Goal: Task Accomplishment & Management: Use online tool/utility

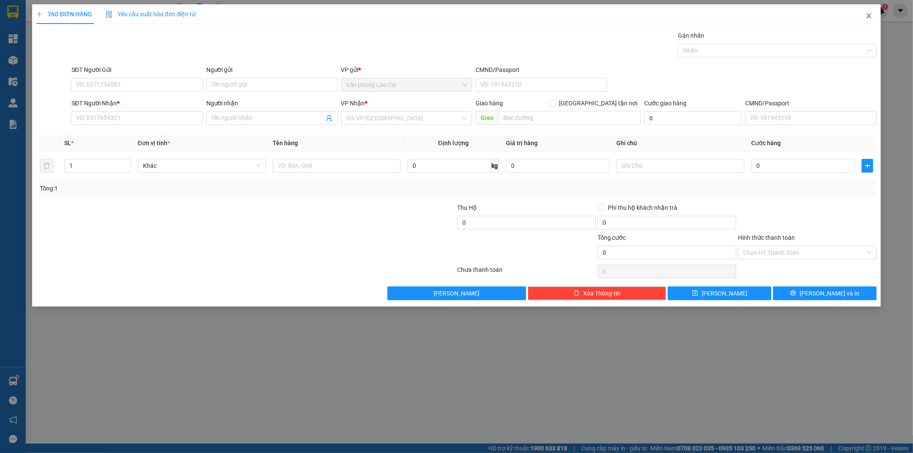
click at [868, 15] on icon "close" at bounding box center [869, 15] width 5 height 5
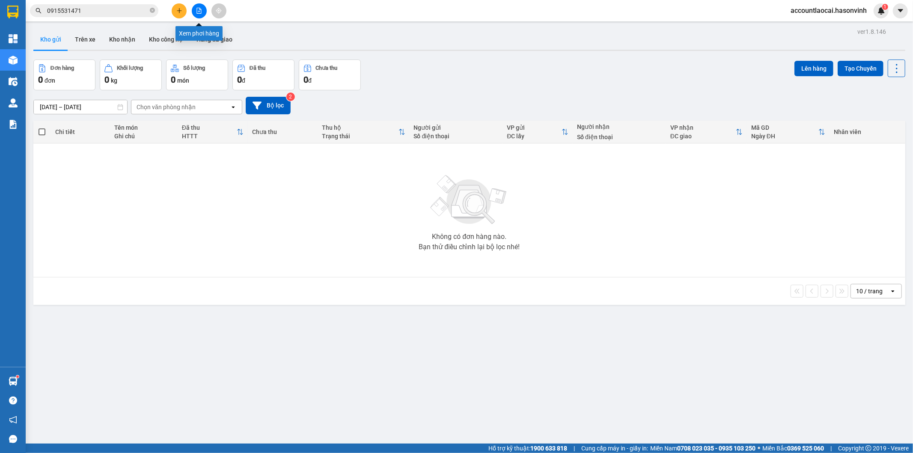
click at [200, 8] on icon "file-add" at bounding box center [199, 11] width 6 height 6
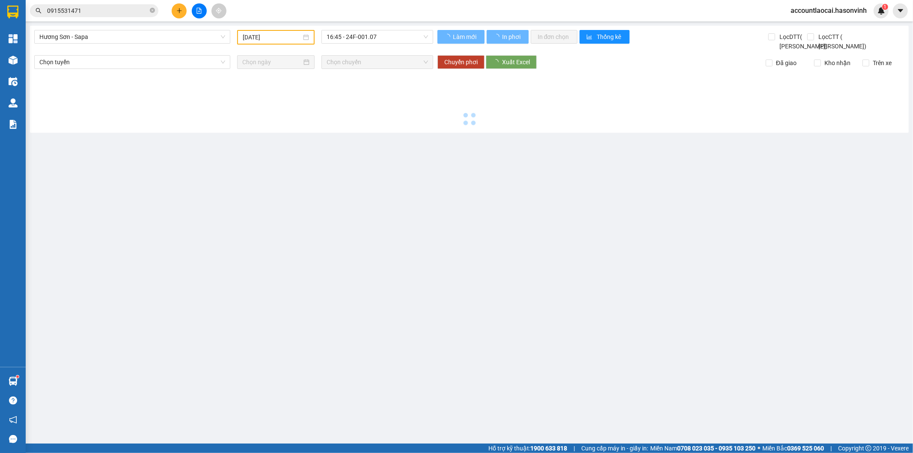
type input "[DATE]"
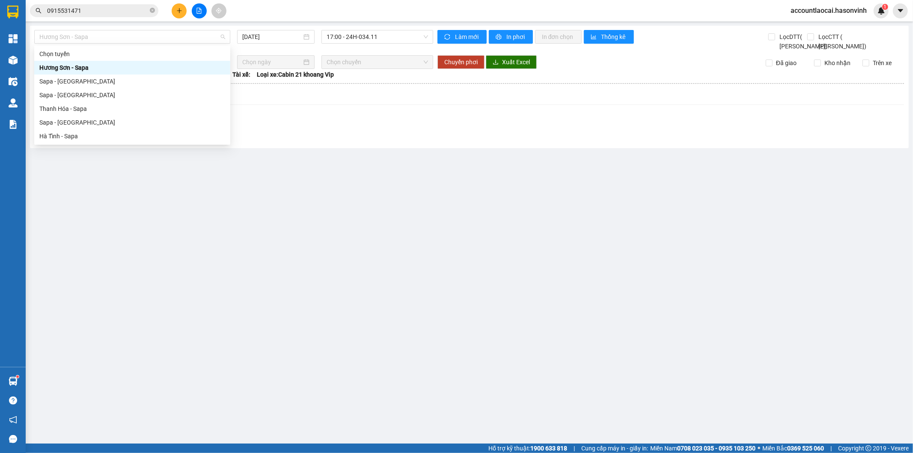
drag, startPoint x: 146, startPoint y: 42, endPoint x: 95, endPoint y: 69, distance: 57.2
click at [145, 42] on span "Hương Sơn - Sapa" at bounding box center [132, 36] width 186 height 13
click at [67, 122] on div "Sapa - [GEOGRAPHIC_DATA]" at bounding box center [132, 122] width 186 height 9
type input "[DATE]"
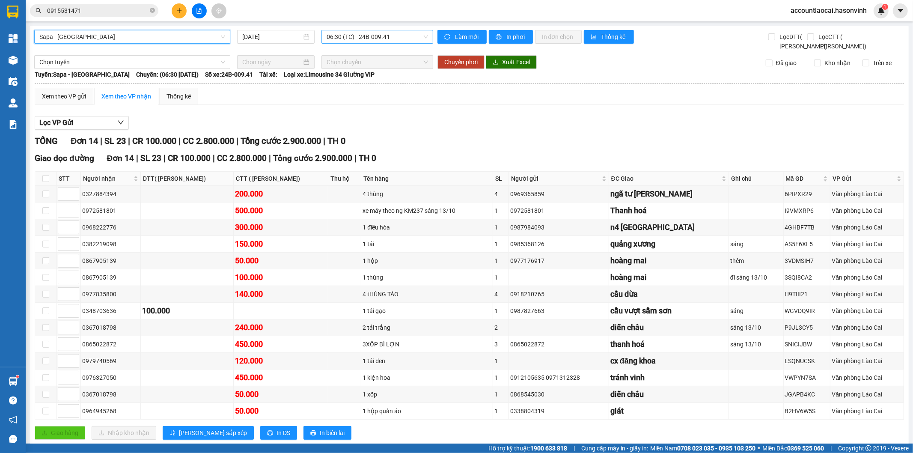
click at [376, 36] on span "06:30 (TC) - 24B-009.41" at bounding box center [377, 36] width 101 height 13
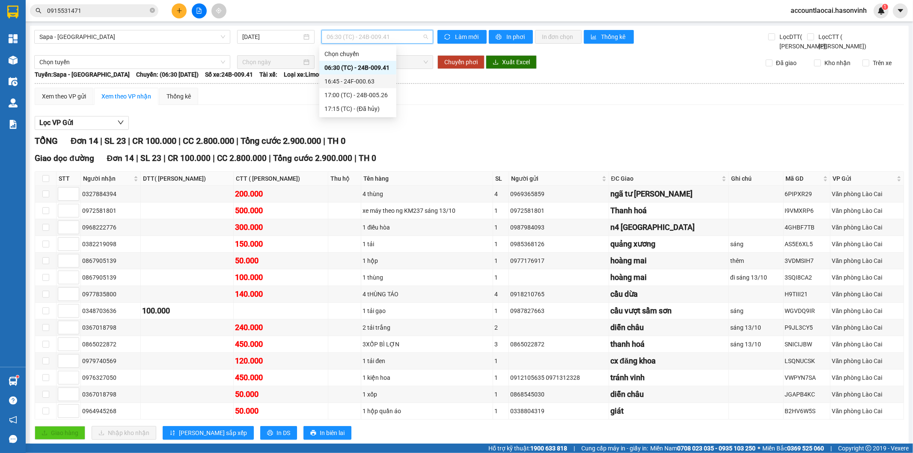
click at [359, 80] on div "16:45 - 24F-000.63" at bounding box center [357, 81] width 67 height 9
